Goal: Task Accomplishment & Management: Use online tool/utility

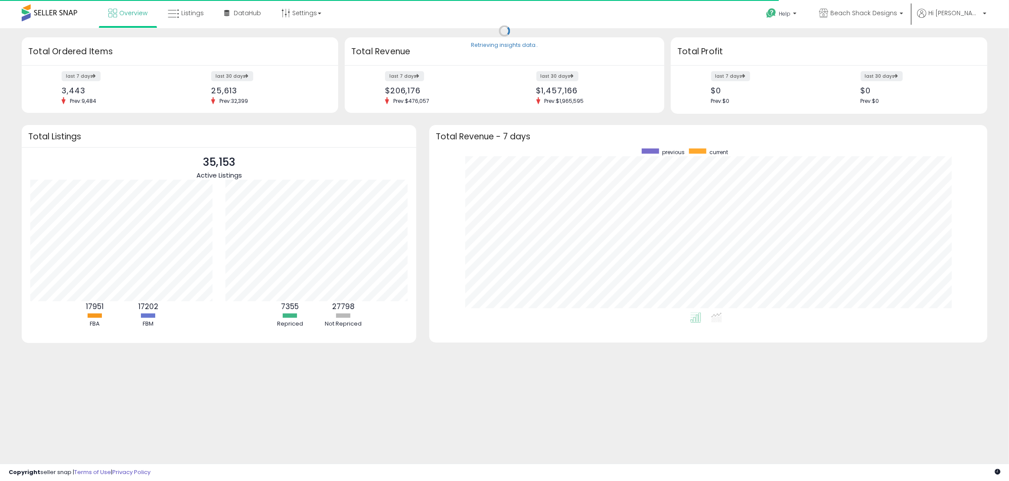
scroll to position [164, 541]
click at [196, 15] on span "Listings" at bounding box center [192, 13] width 23 height 9
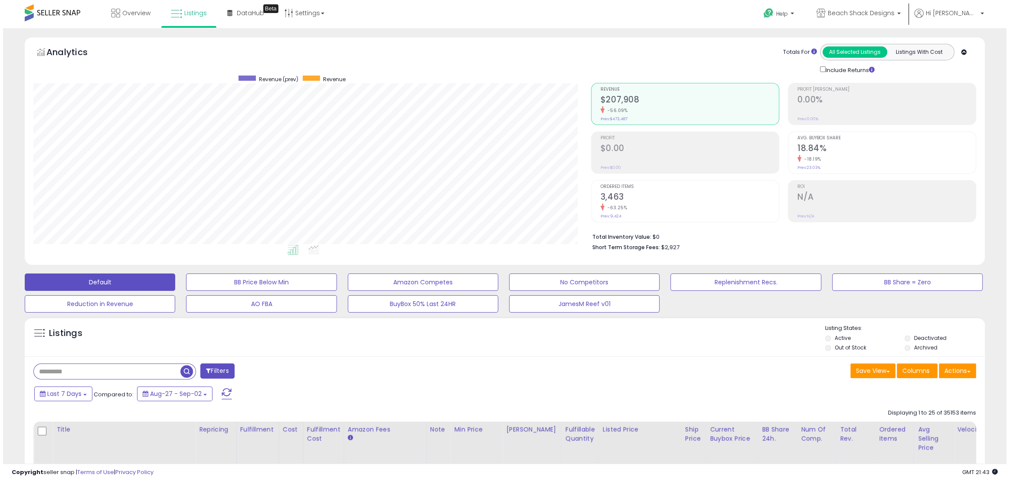
scroll to position [178, 557]
click at [121, 375] on input "text" at bounding box center [104, 370] width 147 height 15
paste input "******"
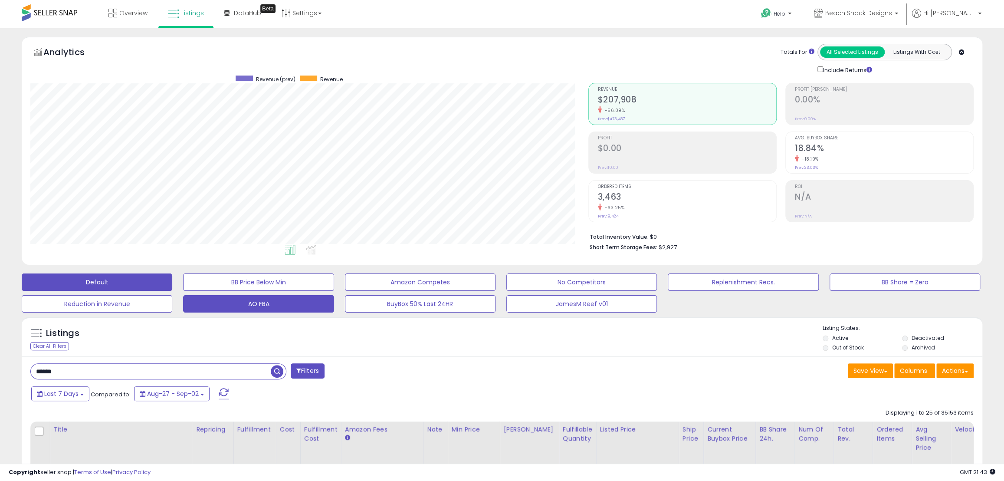
type input "******"
click at [273, 372] on span "button" at bounding box center [277, 371] width 13 height 13
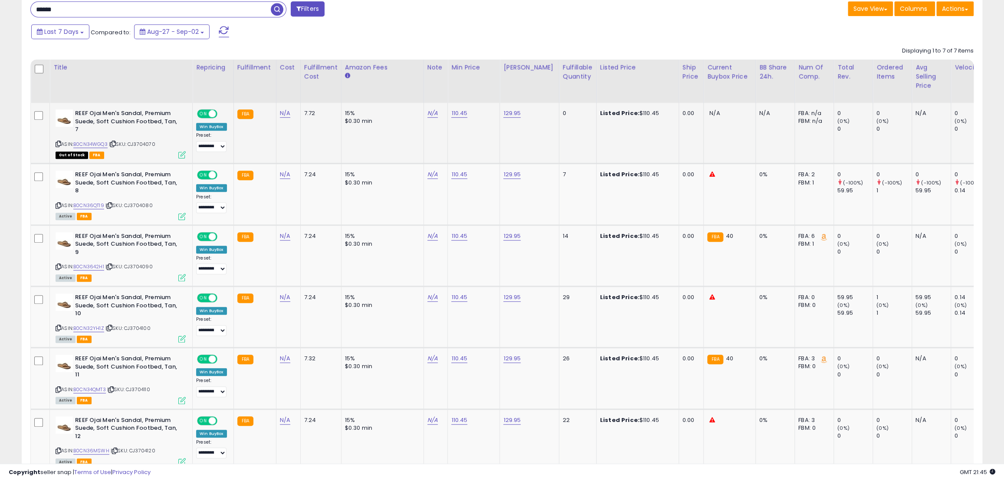
scroll to position [315, 0]
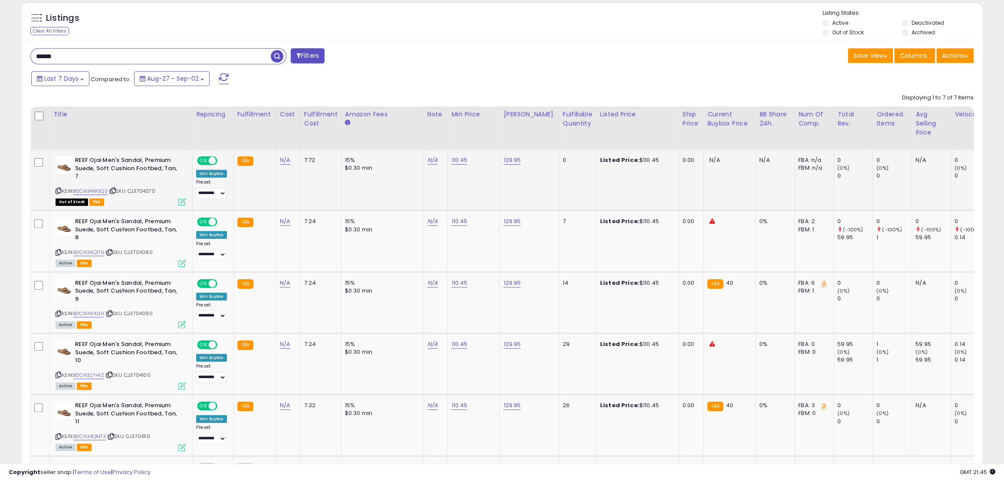
click at [212, 159] on span at bounding box center [212, 160] width 7 height 7
drag, startPoint x: 212, startPoint y: 216, endPoint x: 212, endPoint y: 225, distance: 8.7
click at [211, 218] on span at bounding box center [212, 221] width 7 height 7
click at [203, 218] on span "ON" at bounding box center [203, 221] width 11 height 7
click at [212, 279] on span at bounding box center [212, 282] width 7 height 7
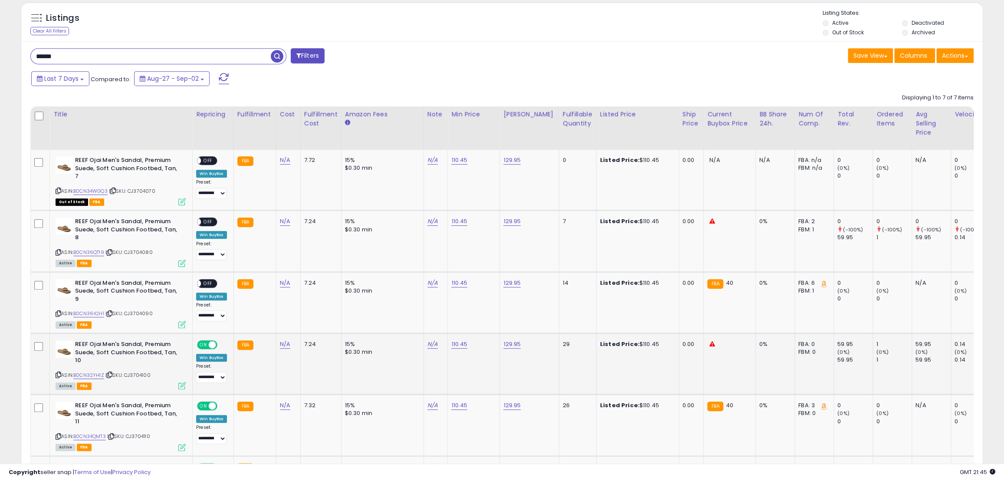
click at [201, 341] on span "ON" at bounding box center [203, 344] width 11 height 7
click at [204, 402] on span "ON" at bounding box center [203, 405] width 11 height 7
click at [202, 463] on span "ON" at bounding box center [203, 466] width 11 height 7
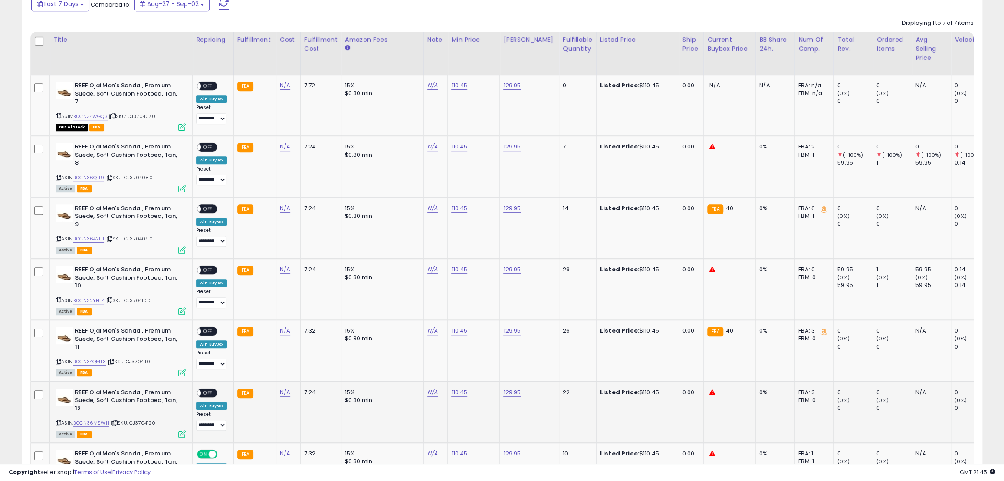
scroll to position [473, 0]
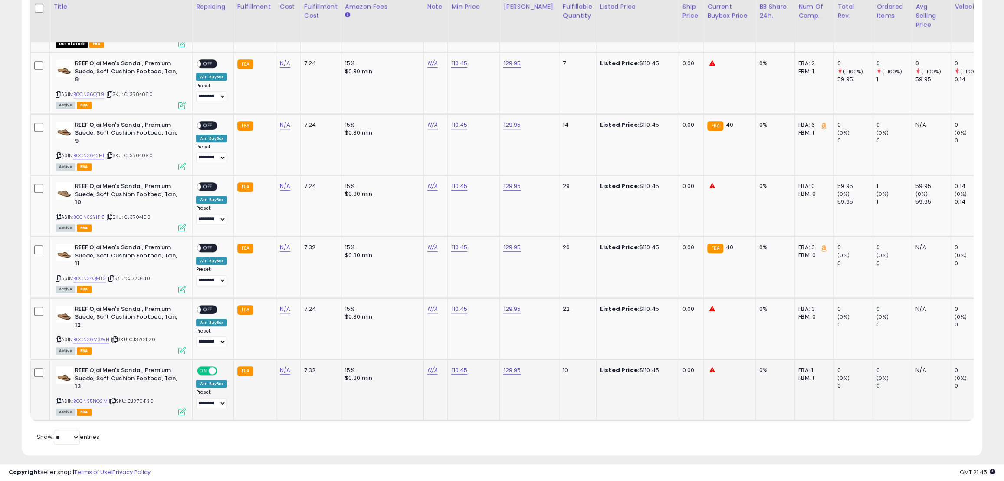
click at [205, 379] on div "Win BuyBox" at bounding box center [211, 383] width 31 height 8
click at [205, 366] on div "**********" at bounding box center [211, 387] width 31 height 42
click at [203, 367] on span "ON" at bounding box center [203, 370] width 11 height 7
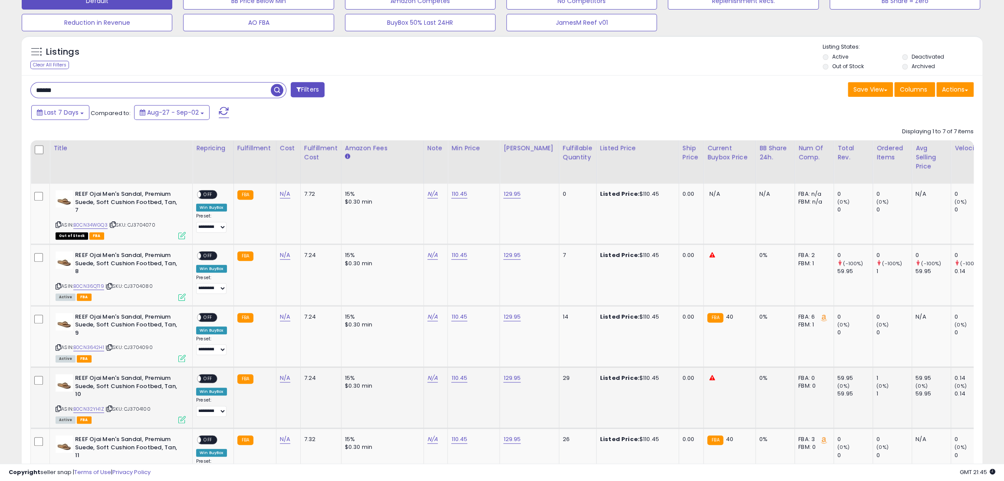
scroll to position [196, 0]
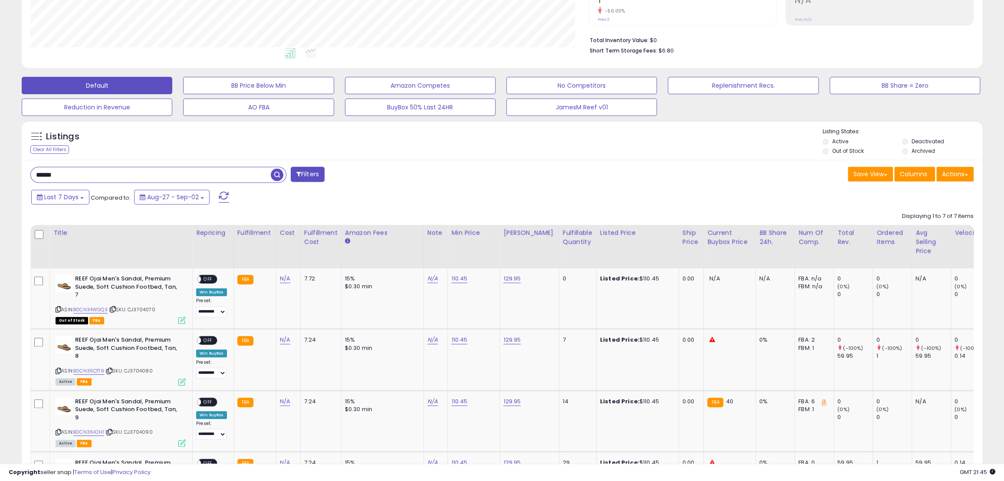
click at [46, 177] on input "******" at bounding box center [151, 174] width 240 height 15
paste input "text"
click at [278, 174] on span "button" at bounding box center [277, 174] width 13 height 13
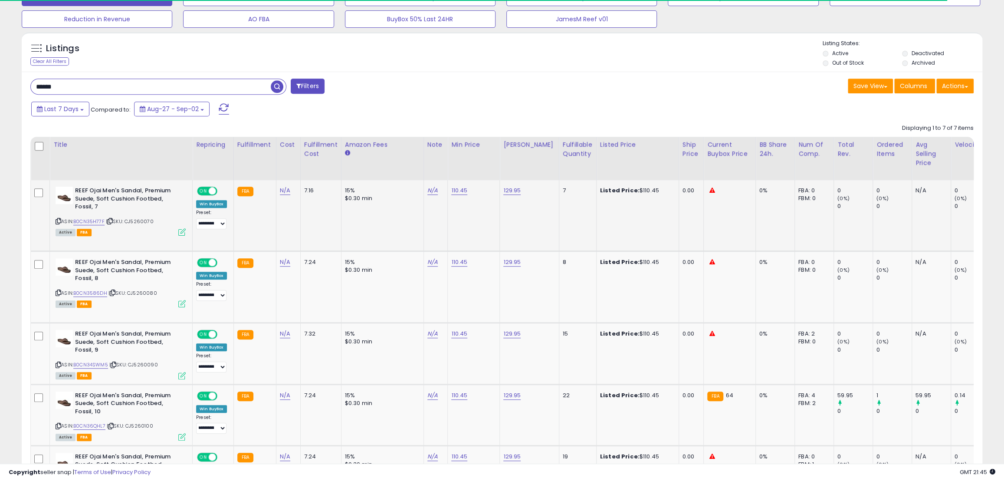
scroll to position [295, 0]
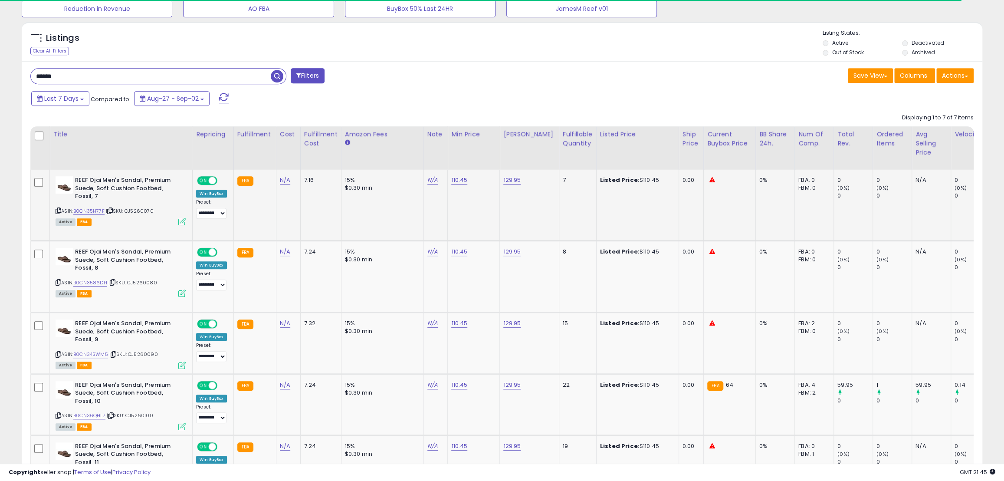
click at [206, 183] on span "ON" at bounding box center [203, 180] width 11 height 7
click at [209, 254] on span at bounding box center [212, 251] width 7 height 7
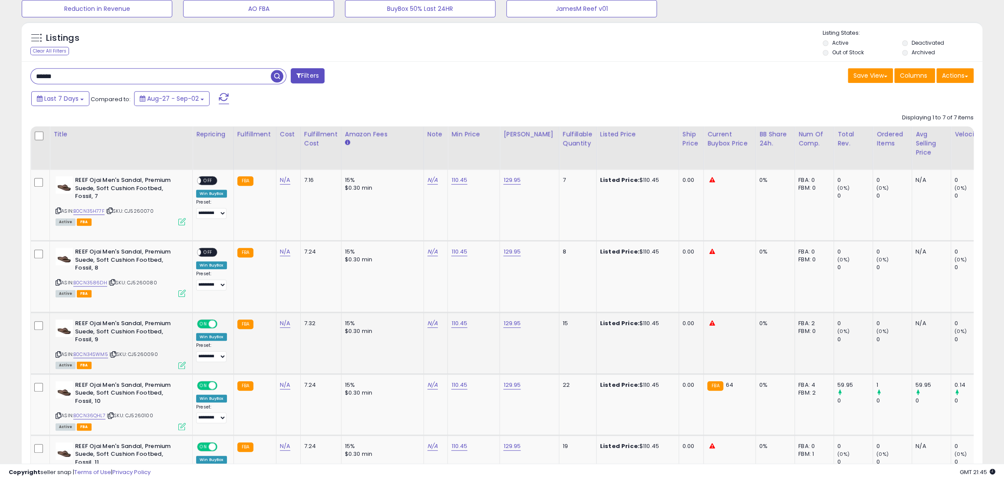
click at [212, 324] on span at bounding box center [212, 323] width 7 height 7
drag, startPoint x: 210, startPoint y: 382, endPoint x: 210, endPoint y: 388, distance: 6.5
click at [210, 382] on span at bounding box center [212, 384] width 7 height 7
click at [205, 444] on span "ON" at bounding box center [203, 445] width 11 height 7
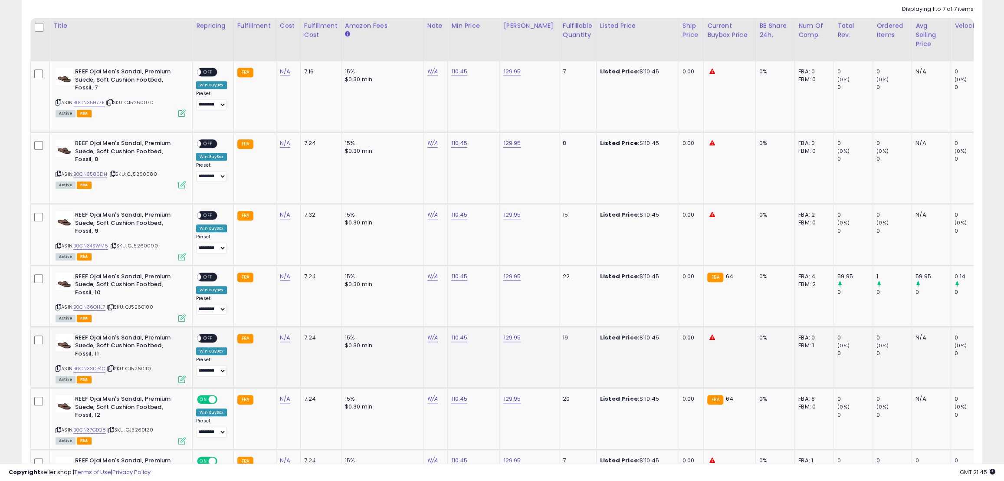
scroll to position [413, 0]
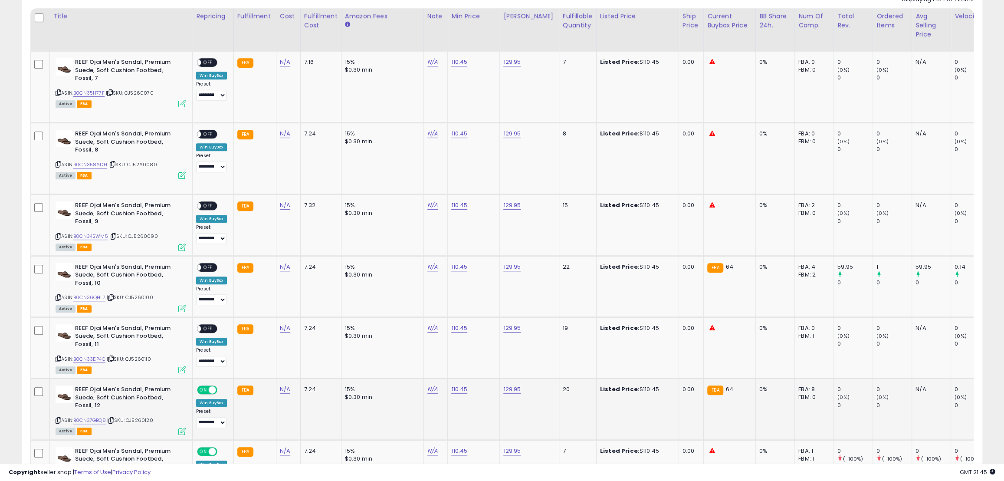
click at [206, 390] on span "ON" at bounding box center [203, 389] width 11 height 7
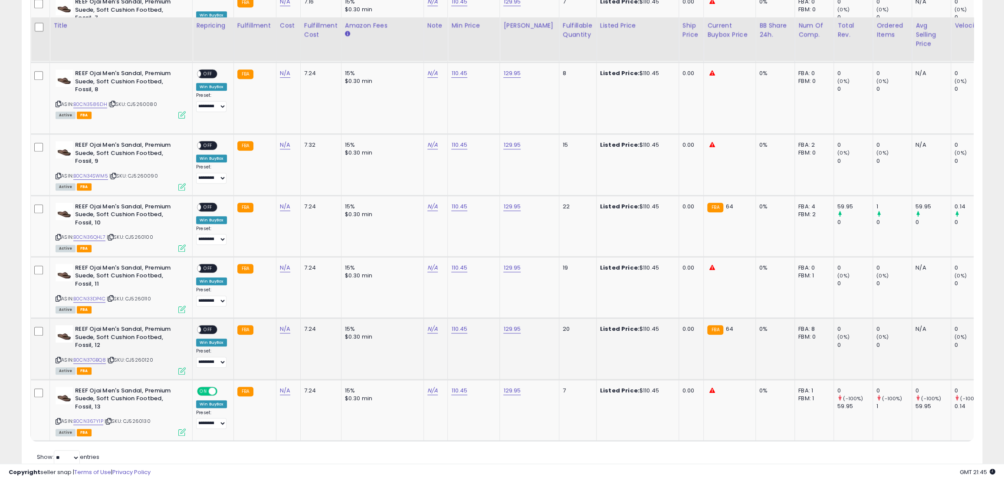
scroll to position [492, 0]
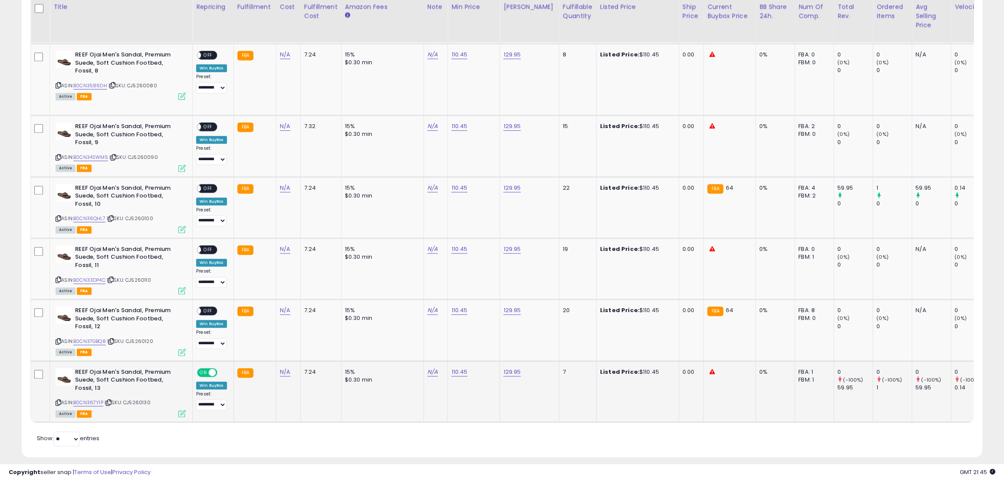
click at [208, 374] on div "ON OFF" at bounding box center [208, 371] width 20 height 7
click at [203, 373] on span "ON" at bounding box center [203, 371] width 11 height 7
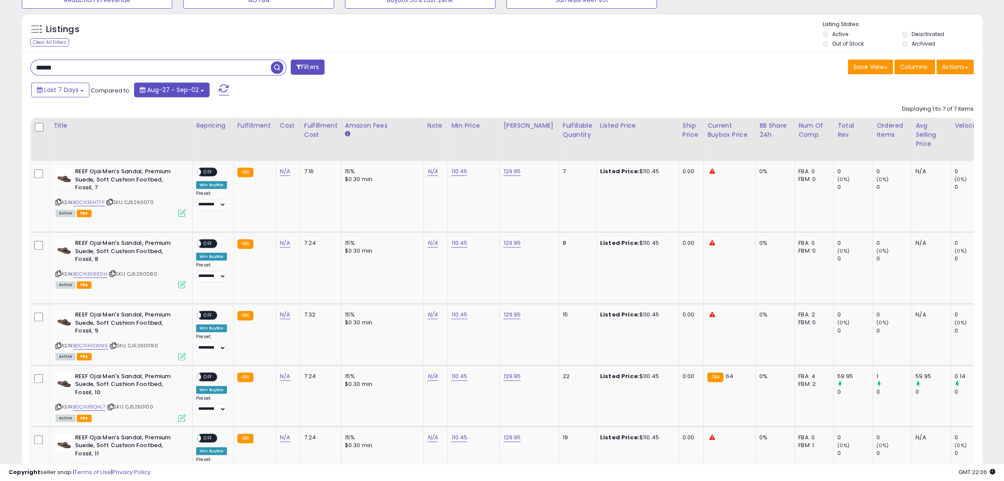
scroll to position [295, 0]
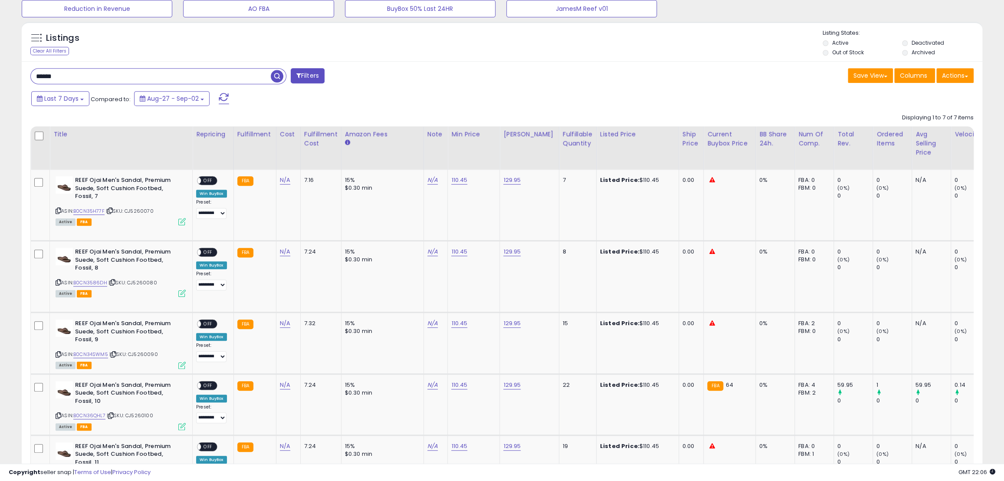
click at [146, 71] on input "******" at bounding box center [151, 76] width 240 height 15
paste input "****"
type input "**********"
click at [277, 78] on span "button" at bounding box center [277, 76] width 13 height 13
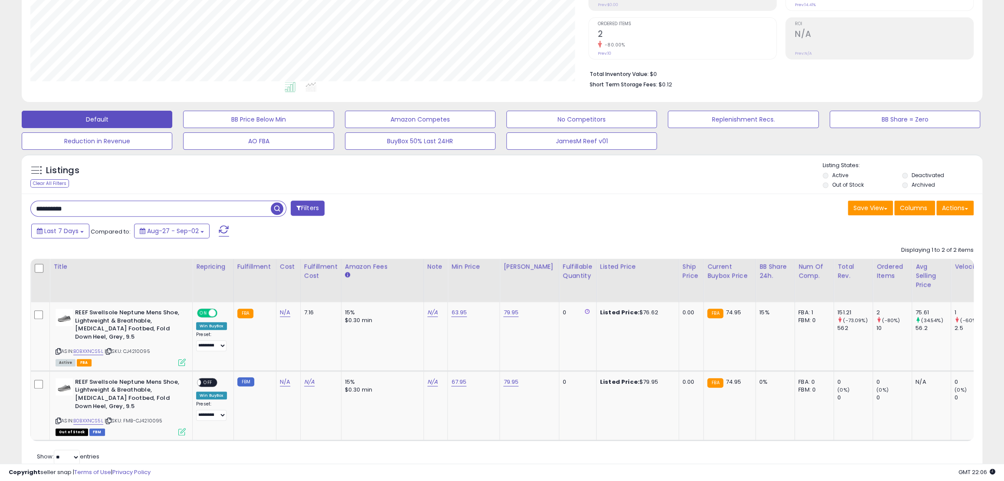
scroll to position [177, 0]
